Goal: Task Accomplishment & Management: Complete application form

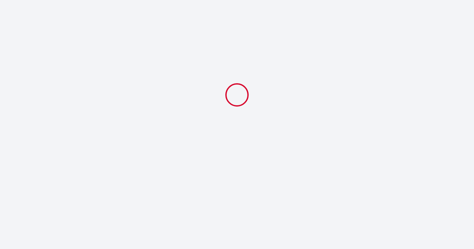
select select
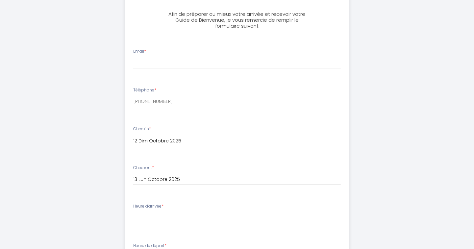
scroll to position [175, 0]
click at [191, 61] on input "Email *" at bounding box center [236, 62] width 207 height 12
type input "[EMAIL_ADDRESS][DOMAIN_NAME]"
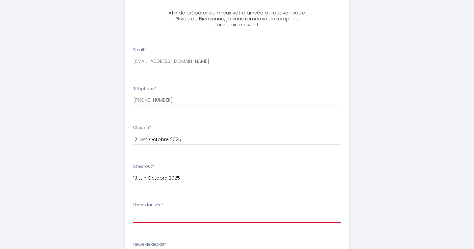
click at [188, 213] on select "15:00 15:30 16:00 16:30 17:00 17:30 18:00 18:30 19:00 19:30 20:00 20:30 21:00 2…" at bounding box center [236, 216] width 207 height 12
select select "15:00"
click at [133, 210] on select "15:00 15:30 16:00 16:30 17:00 17:30 18:00 18:30 19:00 19:30 20:00 20:30 21:00 2…" at bounding box center [236, 216] width 207 height 12
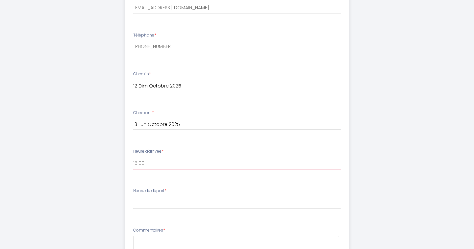
scroll to position [246, 0]
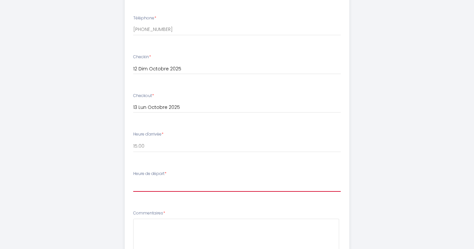
click at [156, 183] on select "00:00 00:30 01:00 01:30 02:00 02:30 03:00 03:30 04:00 04:30 05:00 05:30 06:00 0…" at bounding box center [236, 185] width 207 height 12
select select "10:00"
click at [133, 179] on select "00:00 00:30 01:00 01:30 02:00 02:30 03:00 03:30 04:00 04:30 05:00 05:30 06:00 0…" at bounding box center [236, 185] width 207 height 12
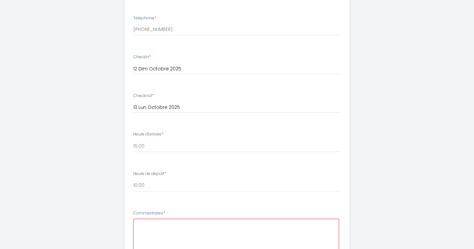
click at [163, 229] on textarea at bounding box center [236, 239] width 206 height 40
click at [140, 230] on textarea "Bonjour Nous arrivons en train à [GEOGRAPHIC_DATA] à 14h27. Nous serons au tota…" at bounding box center [236, 239] width 206 height 40
click at [312, 230] on textarea "Bonjour Nous arrivons en train à [GEOGRAPHIC_DATA] à 14h27. Nous serons au tota…" at bounding box center [236, 239] width 206 height 40
click at [229, 229] on textarea "Bonjour Nous arrivons en train à [GEOGRAPHIC_DATA] à 14h27. Nous serons au tota…" at bounding box center [236, 239] width 206 height 40
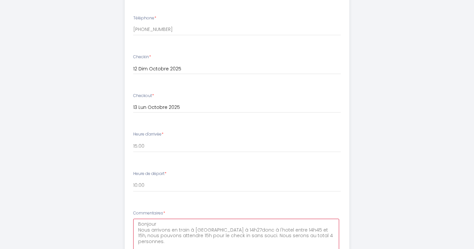
click at [331, 236] on textarea "Bonjour Nous arrivons en train à [GEOGRAPHIC_DATA] à 14h27donc à l'hotel entre …" at bounding box center [236, 239] width 206 height 40
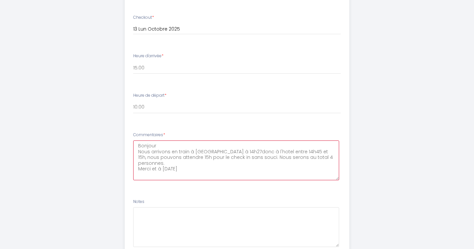
scroll to position [378, 0]
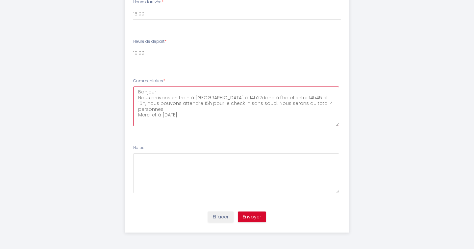
type textarea "Bonjour Nous arrivons en train à [GEOGRAPHIC_DATA] à 14h27donc à l'hotel entre …"
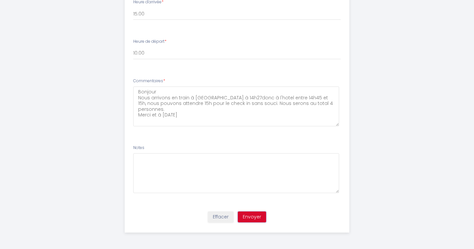
click at [254, 218] on button "Envoyer" at bounding box center [252, 216] width 28 height 11
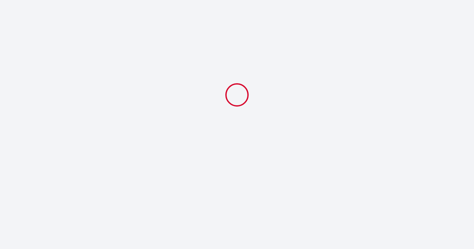
select select "10:00"
